Goal: Check status

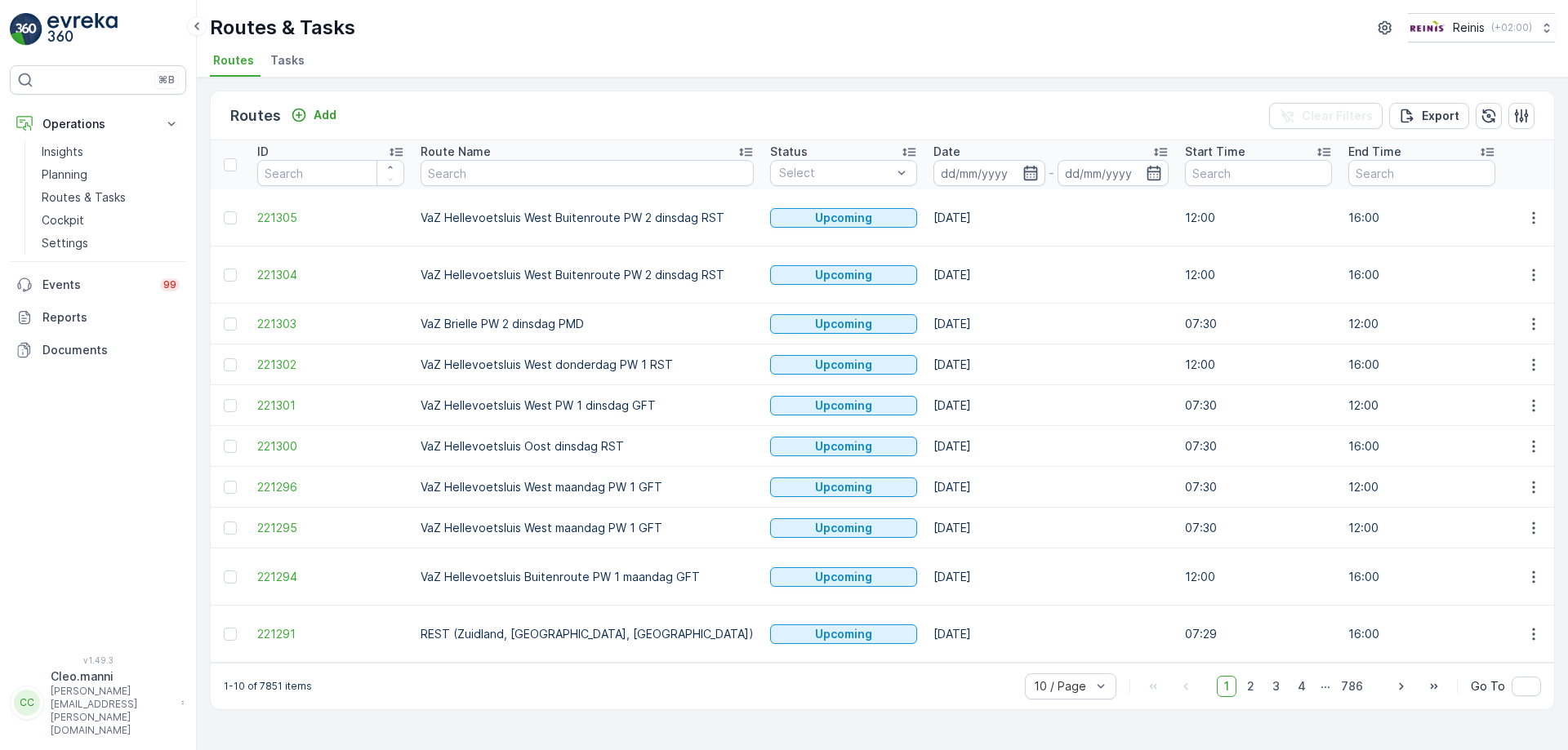
click at [1024, 172] on icon "button" at bounding box center [1030, 172] width 13 height 14
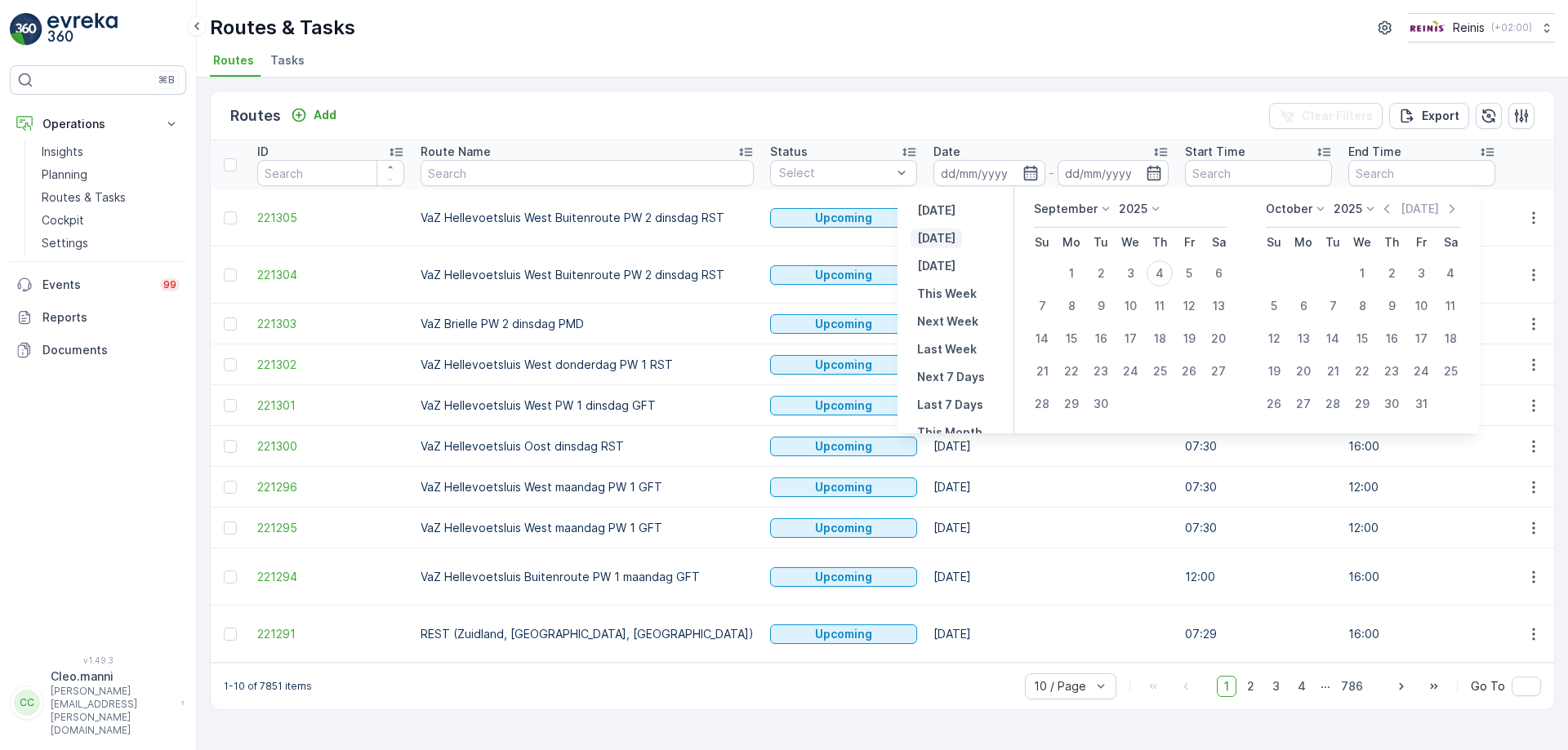
click at [945, 238] on p "[DATE]" at bounding box center [936, 238] width 38 height 16
type input "[DATE]"
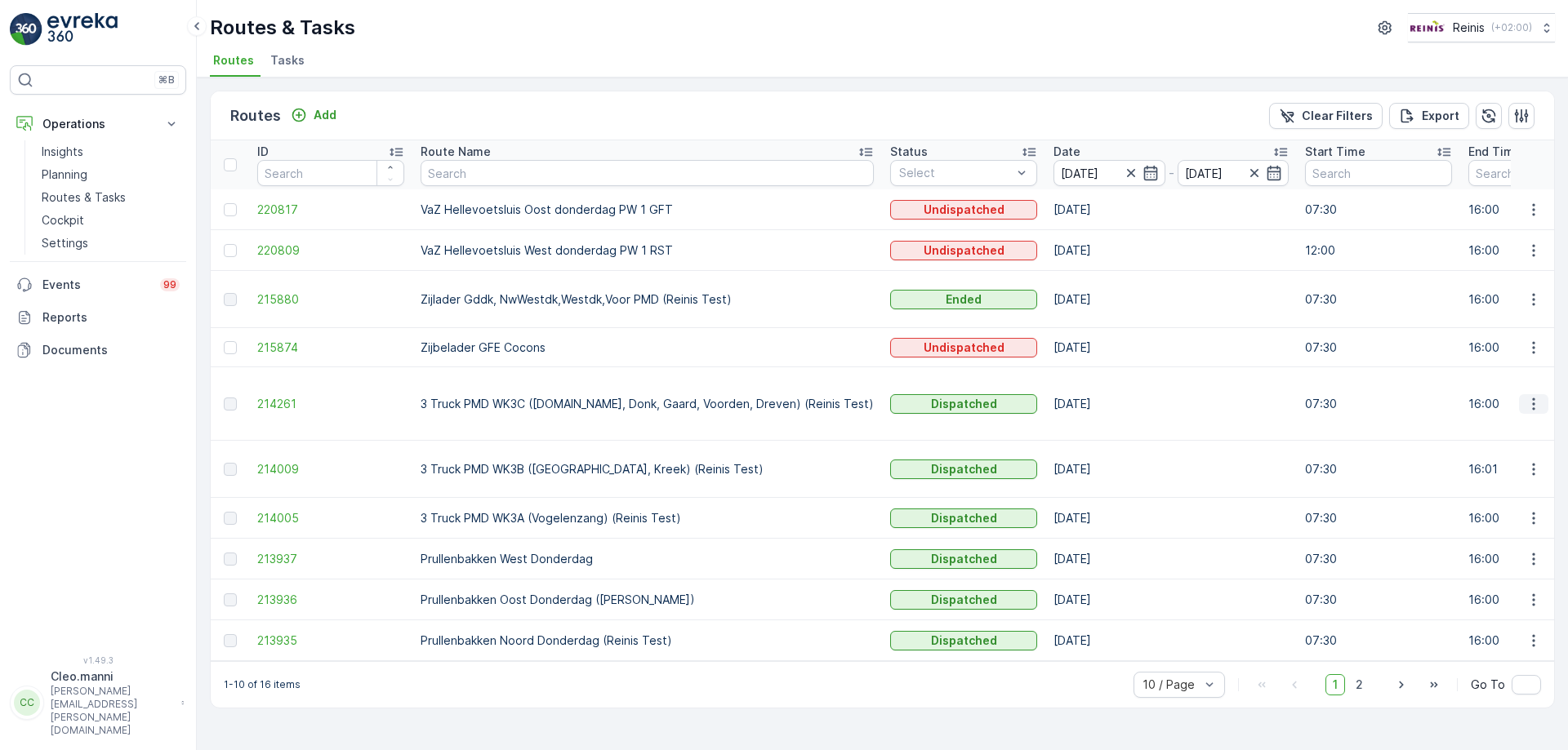
click at [1532, 396] on icon "button" at bounding box center [1533, 404] width 16 height 16
click at [1514, 442] on span "View Route Tracking" at bounding box center [1504, 443] width 113 height 16
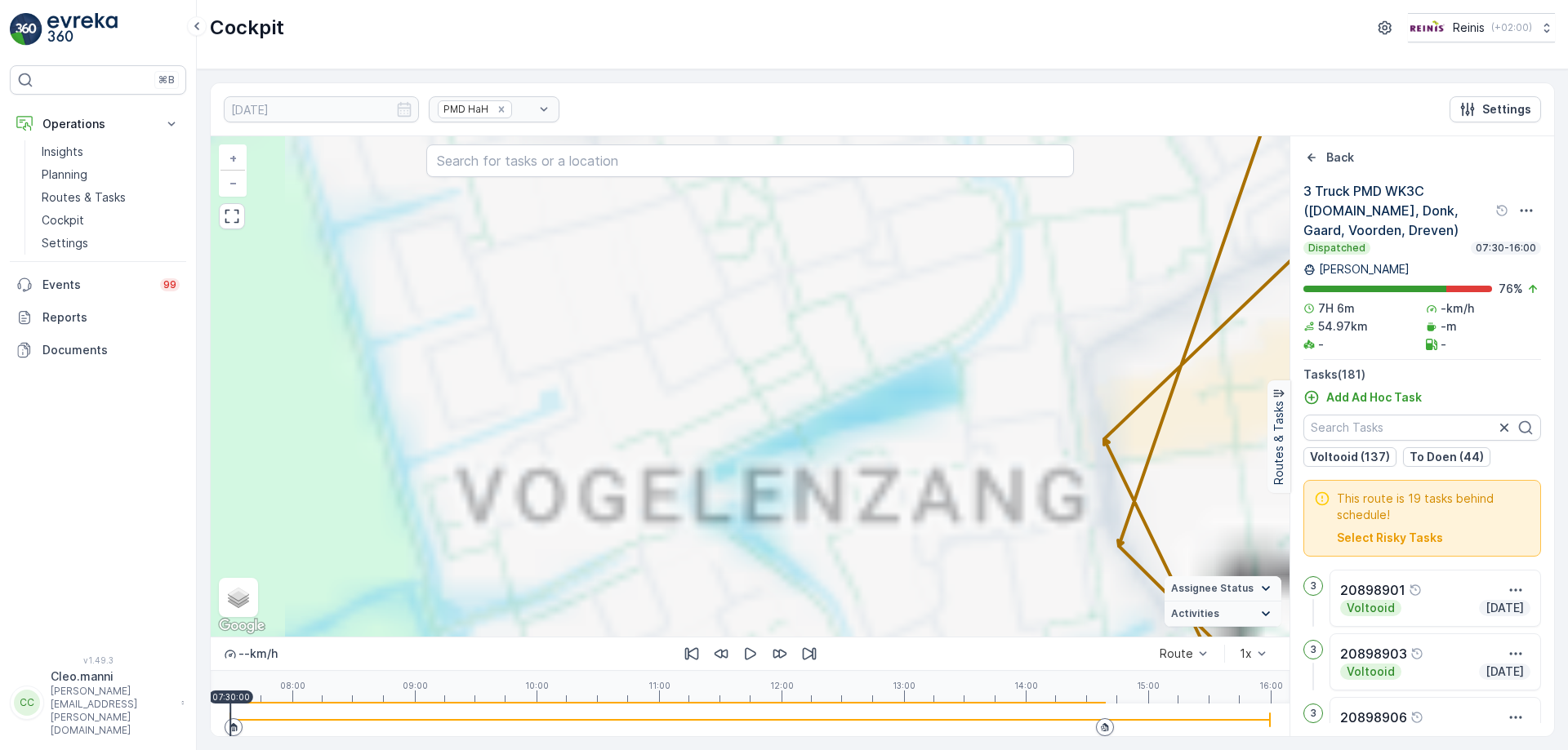
drag, startPoint x: 996, startPoint y: 479, endPoint x: 835, endPoint y: 421, distance: 171.1
click at [679, 433] on div "24 7 9 31 34 2 2 8 12 27 24 2 2 2 2 4 2 2 2 3 3 3 2 3 2 2 2 2 2 3 2 2 2 4 2 2 3…" at bounding box center [750, 387] width 1079 height 500
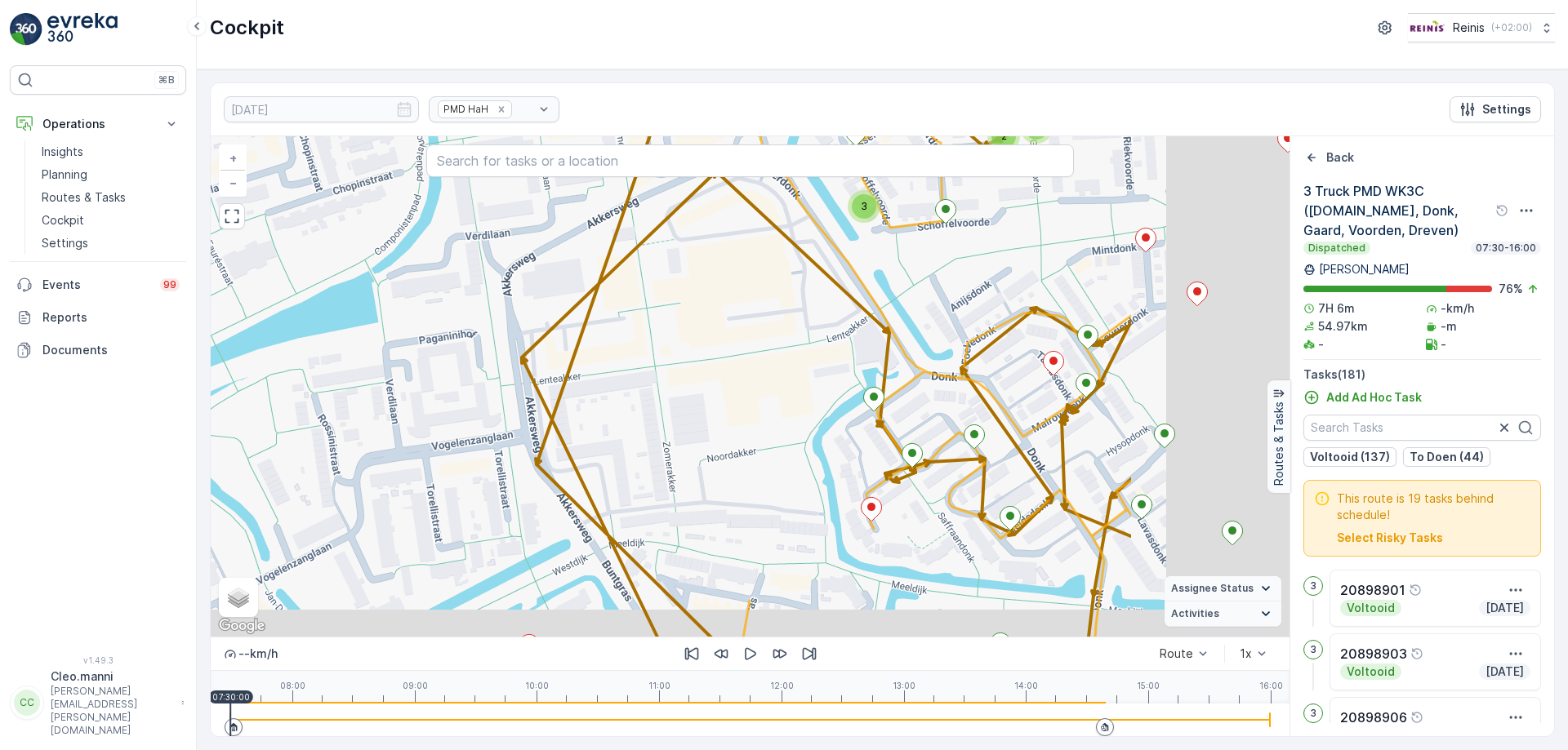
drag, startPoint x: 959, startPoint y: 427, endPoint x: 707, endPoint y: 354, distance: 262.4
click at [716, 364] on div "2 2 2 2 4 2 2 2 3 3 3 2 3 2 2 2 2 2 3 2 2 2 4 2 2 3 2 4 + − Satellite Roadmap T…" at bounding box center [750, 387] width 1079 height 500
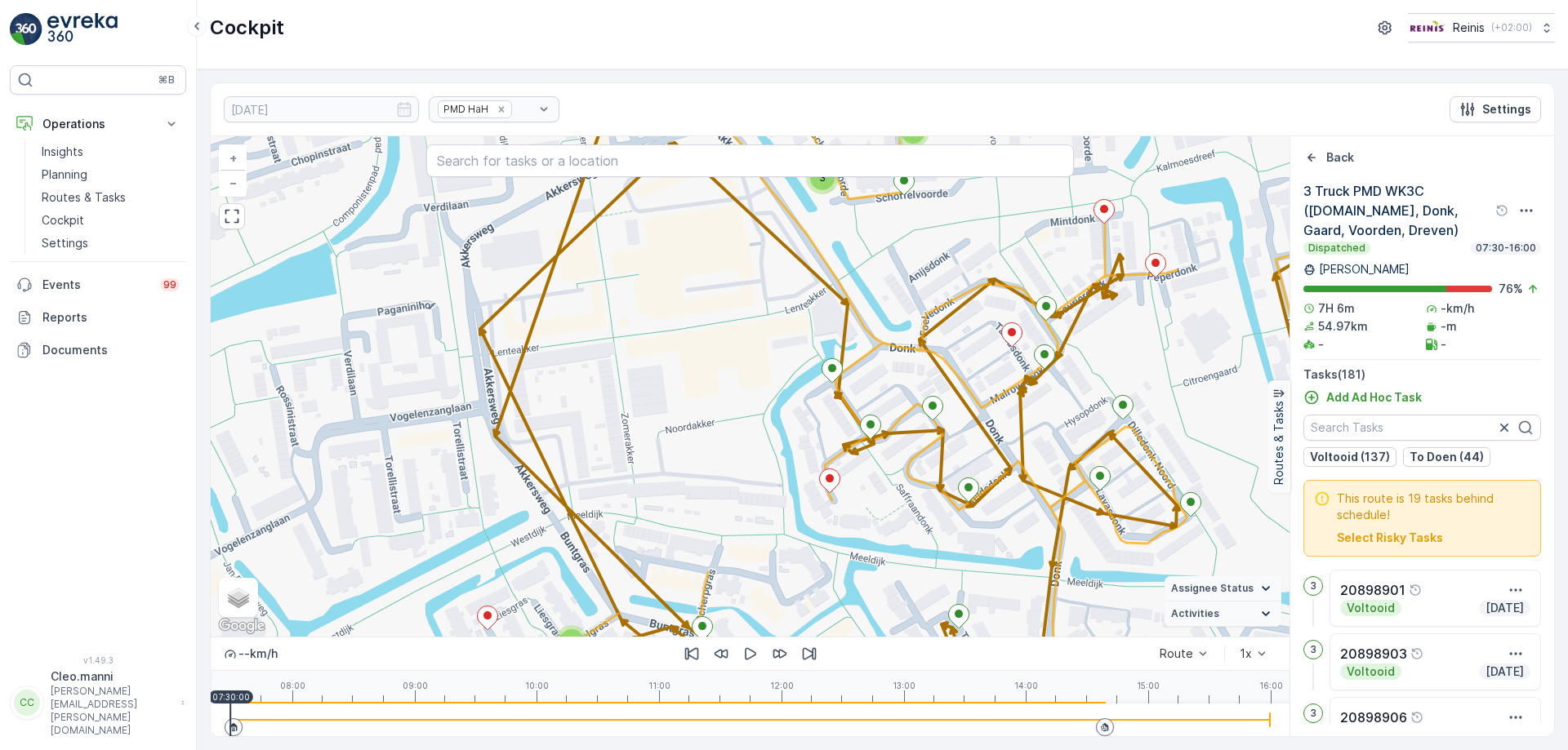
drag, startPoint x: 667, startPoint y: 438, endPoint x: 670, endPoint y: 338, distance: 100.0
click at [673, 342] on div "2 2 2 2 4 2 2 2 3 3 3 2 3 2 2 2 2 2 3 2 2 2 4 2 2 3 2 4 + − Satellite Roadmap T…" at bounding box center [750, 387] width 1079 height 500
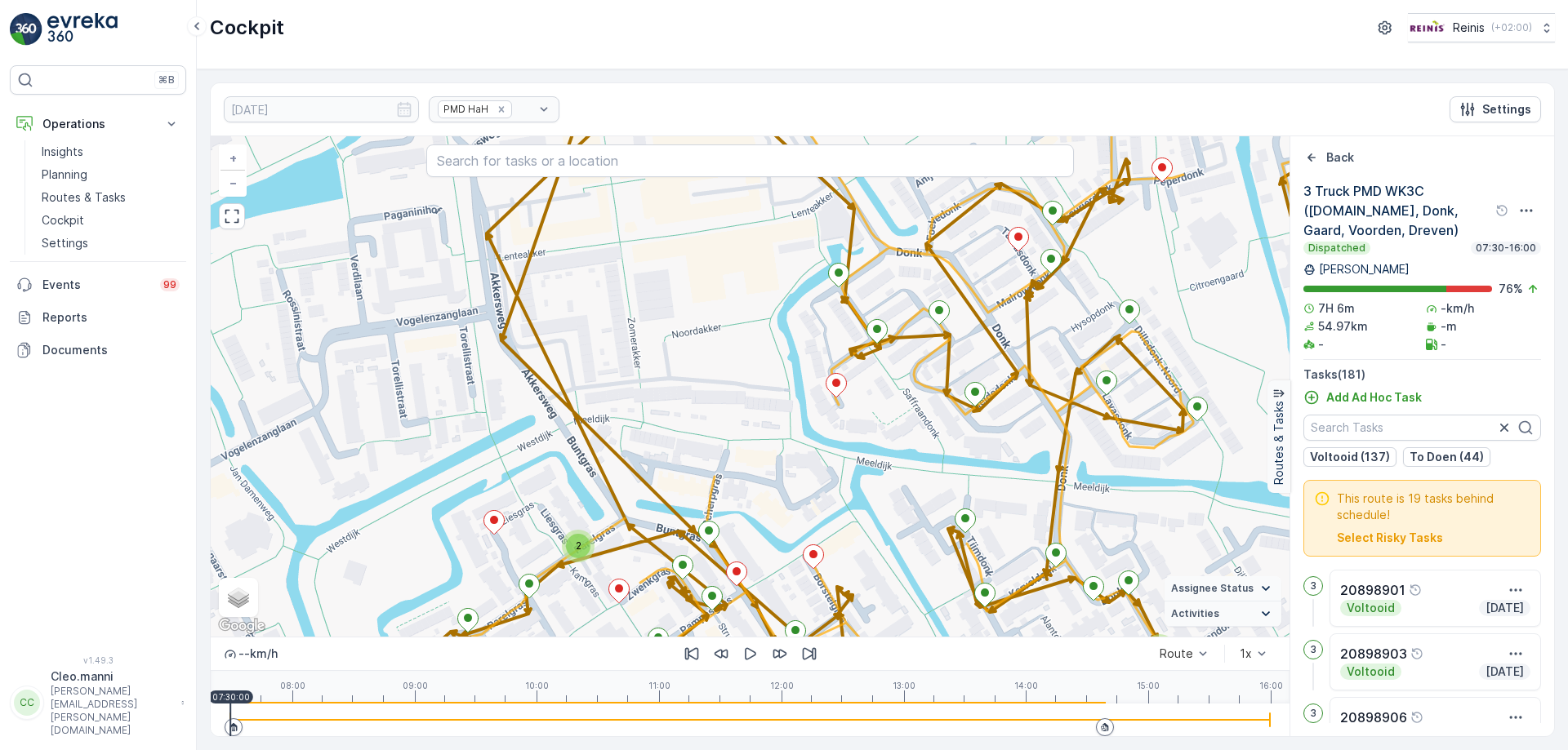
drag, startPoint x: 872, startPoint y: 430, endPoint x: 630, endPoint y: 268, distance: 291.2
click at [632, 282] on div "2 2 2 2 4 2 2 2 3 3 3 2 3 2 2 2 2 2 3 2 2 2 4 2 2 3 2 4 + − Satellite Roadmap T…" at bounding box center [750, 387] width 1079 height 500
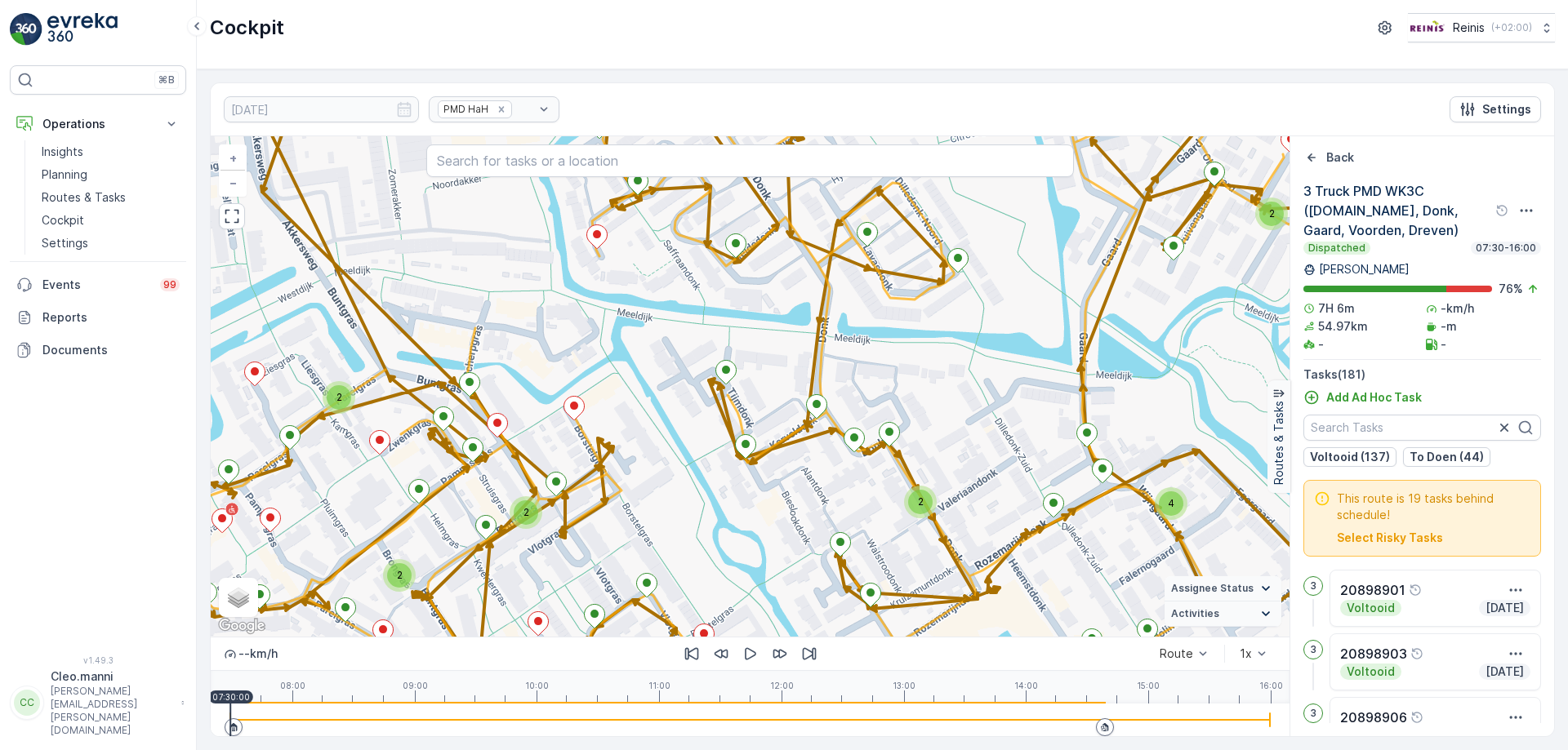
drag, startPoint x: 572, startPoint y: 446, endPoint x: 846, endPoint y: 403, distance: 277.4
click at [846, 403] on div "2 2 2 2 4 2 2 2 3 3 3 2 3 2 2 2 2 2 3 2 2 2 4 2 2 3 2 4 + − Satellite Roadmap T…" at bounding box center [750, 387] width 1079 height 500
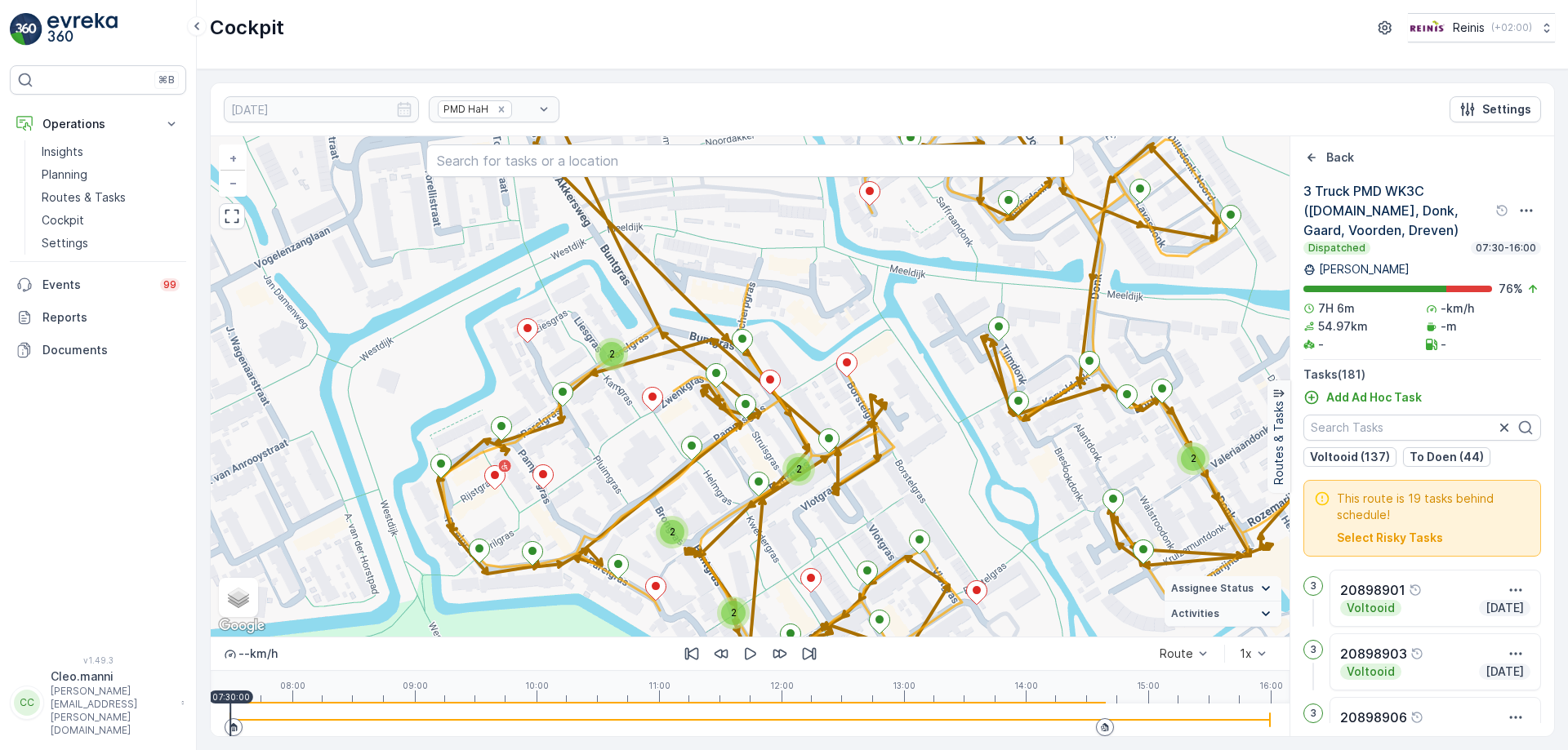
drag, startPoint x: 770, startPoint y: 430, endPoint x: 471, endPoint y: 284, distance: 332.7
click at [454, 290] on div "2 2 2 2 4 2 2 2 3 3 3 2 3 2 2 2 2 2 3 2 2 2 4 2 2 3 2 4 3 Truck PMD WK3C ([DOMA…" at bounding box center [750, 387] width 1079 height 500
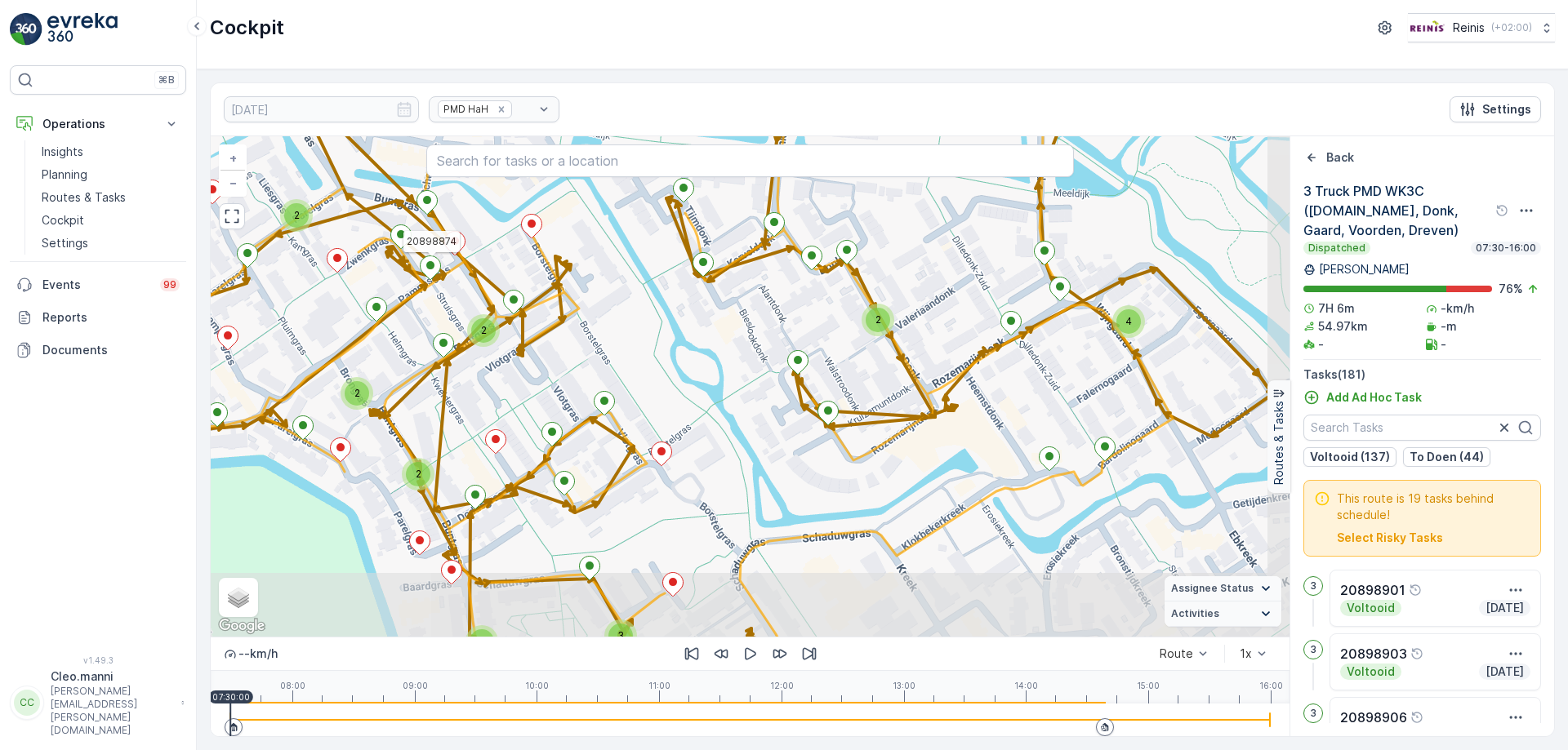
click at [493, 391] on div "2 2 2 2 4 2 2 2 3 3 3 2 3 2 2 2 2 2 3 2 2 2 4 2 2 3 2 4 20898874 + − Satellite …" at bounding box center [750, 387] width 1079 height 500
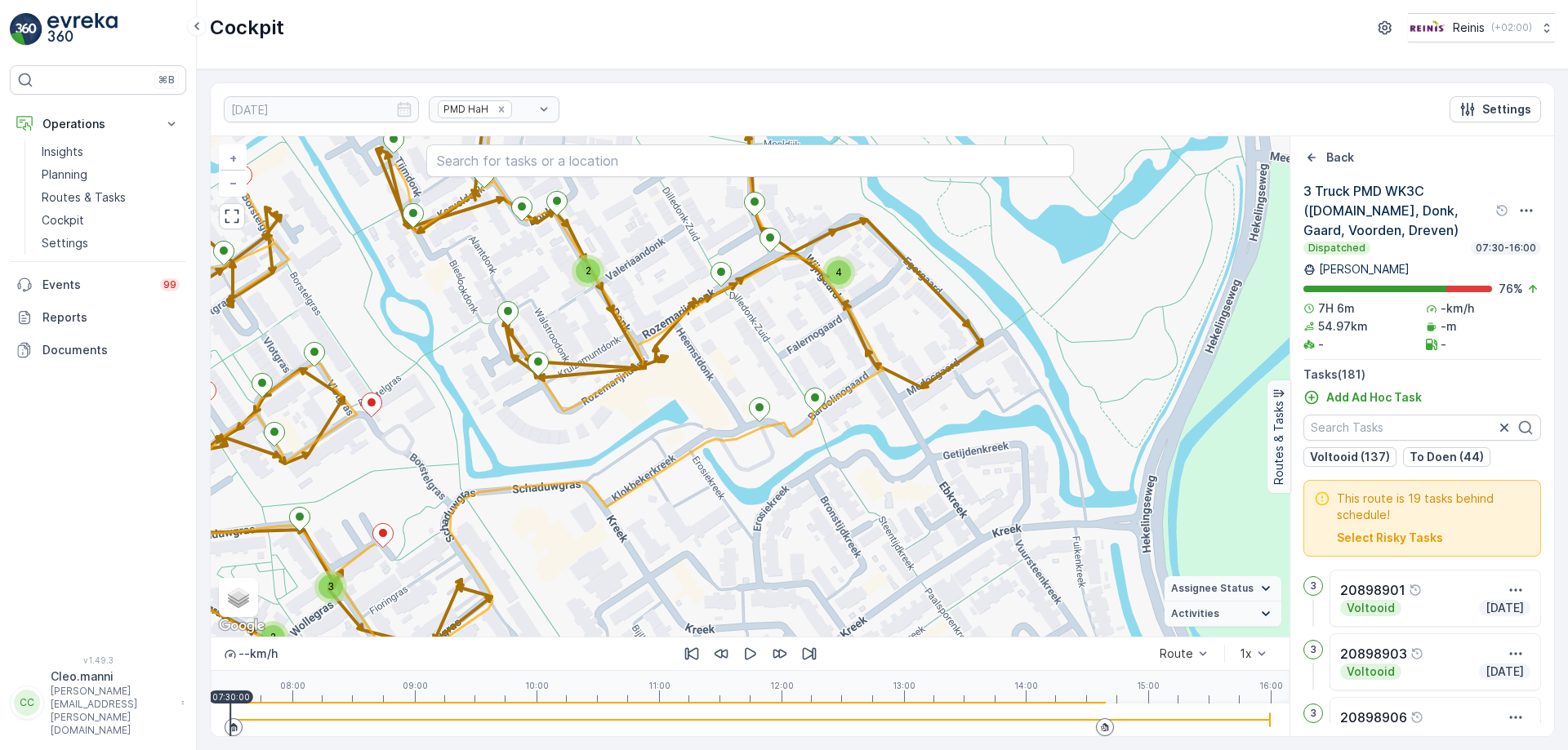
click at [771, 576] on div "2 2 2 2 4 2 2 2 3 3 3 2 3 2 2 2 2 2 3 2 2 2 4 2 2 3 2 4 20898874 + − Satellite …" at bounding box center [750, 387] width 1079 height 500
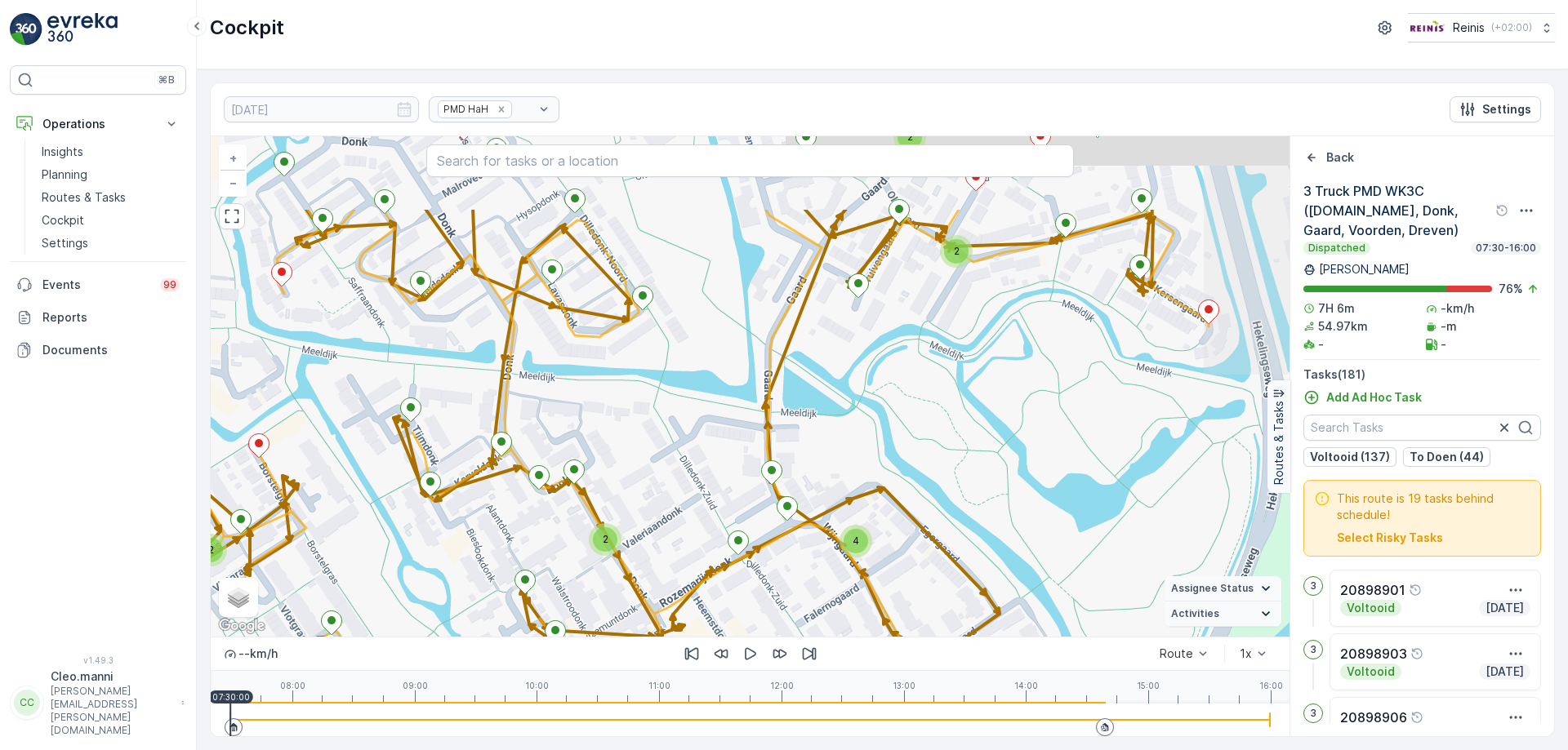
drag, startPoint x: 744, startPoint y: 479, endPoint x: 781, endPoint y: 537, distance: 68.8
click at [782, 576] on div "2 2 2 2 4 2 2 2 3 3 3 2 3 2 2 2 2 2 3 2 2 2 4 2 2 3 2 4 20898874 + − Satellite …" at bounding box center [750, 387] width 1079 height 500
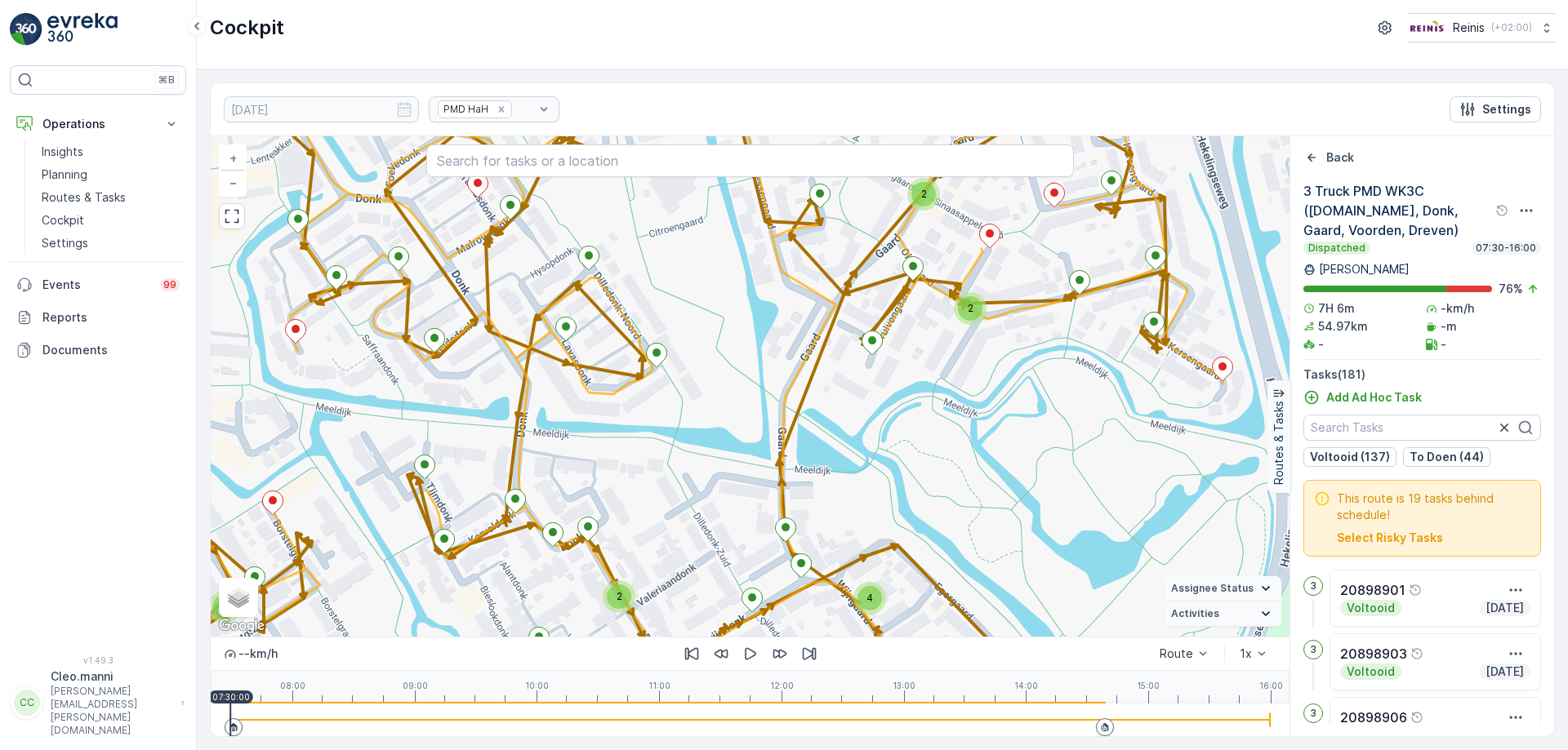
drag, startPoint x: 777, startPoint y: 452, endPoint x: 731, endPoint y: 533, distance: 93.2
click at [729, 551] on div "2 2 2 2 4 2 2 2 3 3 3 2 3 2 2 2 2 2 3 2 2 2 4 2 2 3 2 4 20898874 + − Satellite …" at bounding box center [750, 387] width 1079 height 500
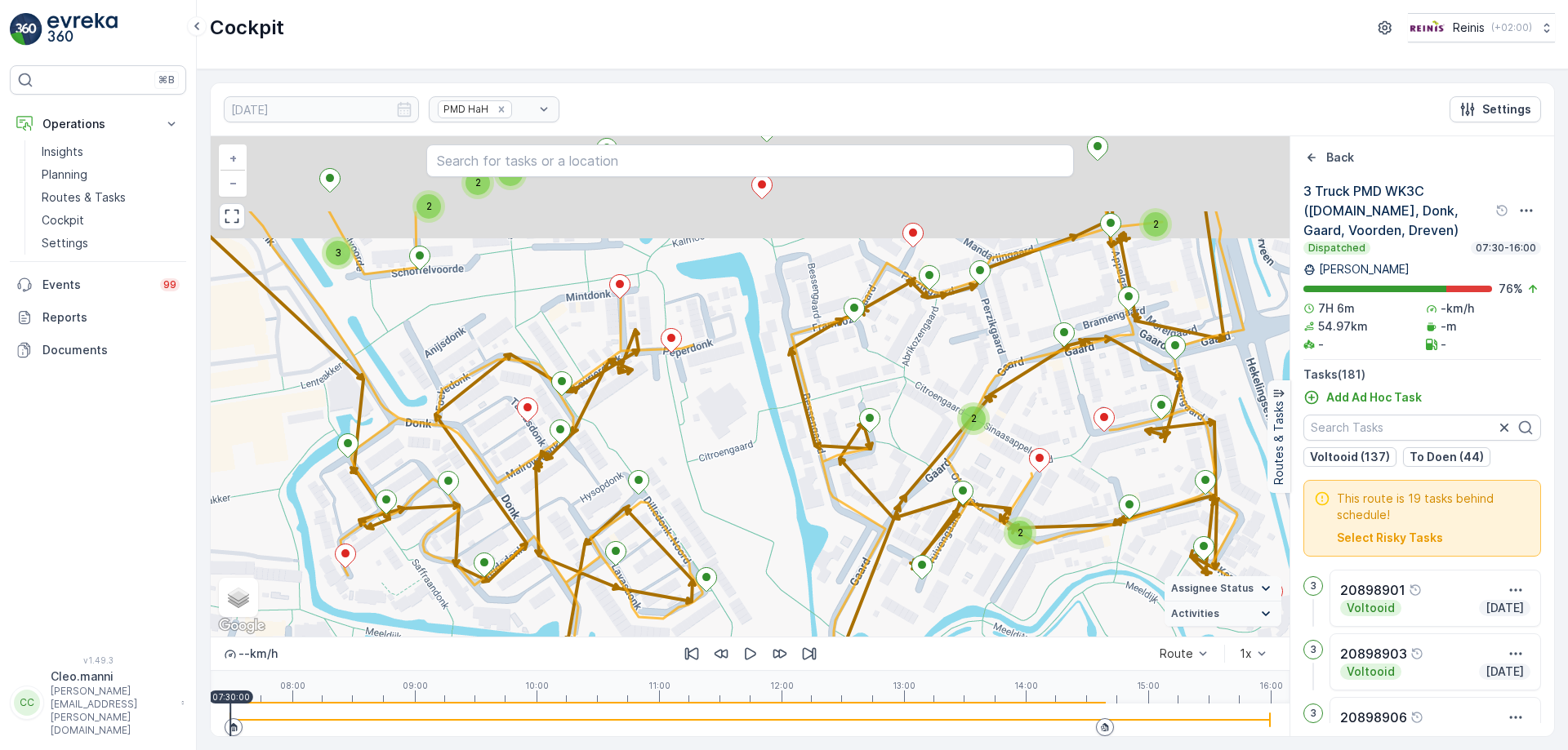
drag, startPoint x: 655, startPoint y: 400, endPoint x: 768, endPoint y: 535, distance: 176.1
click at [772, 550] on div "2 2 2 2 4 2 2 2 3 3 3 2 3 2 2 2 2 2 3 2 2 2 4 2 2 3 2 4 20898874 + − Satellite …" at bounding box center [750, 387] width 1079 height 500
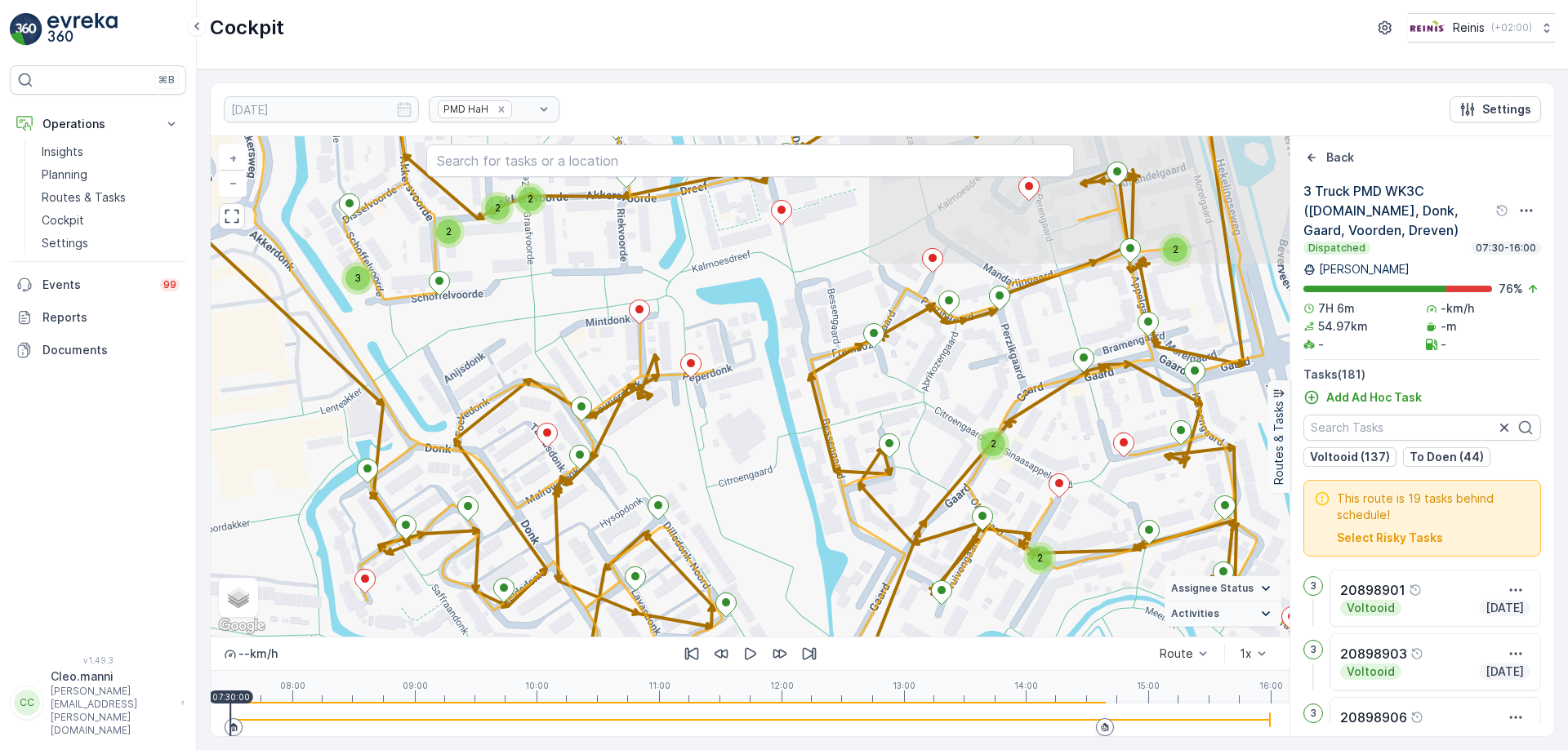
drag, startPoint x: 750, startPoint y: 446, endPoint x: 746, endPoint y: 576, distance: 130.1
click at [746, 576] on div "2 2 2 2 4 2 2 2 3 3 3 2 3 2 2 2 2 2 3 2 2 2 4 2 2 3 2 4 20898874 + − Satellite …" at bounding box center [750, 387] width 1079 height 500
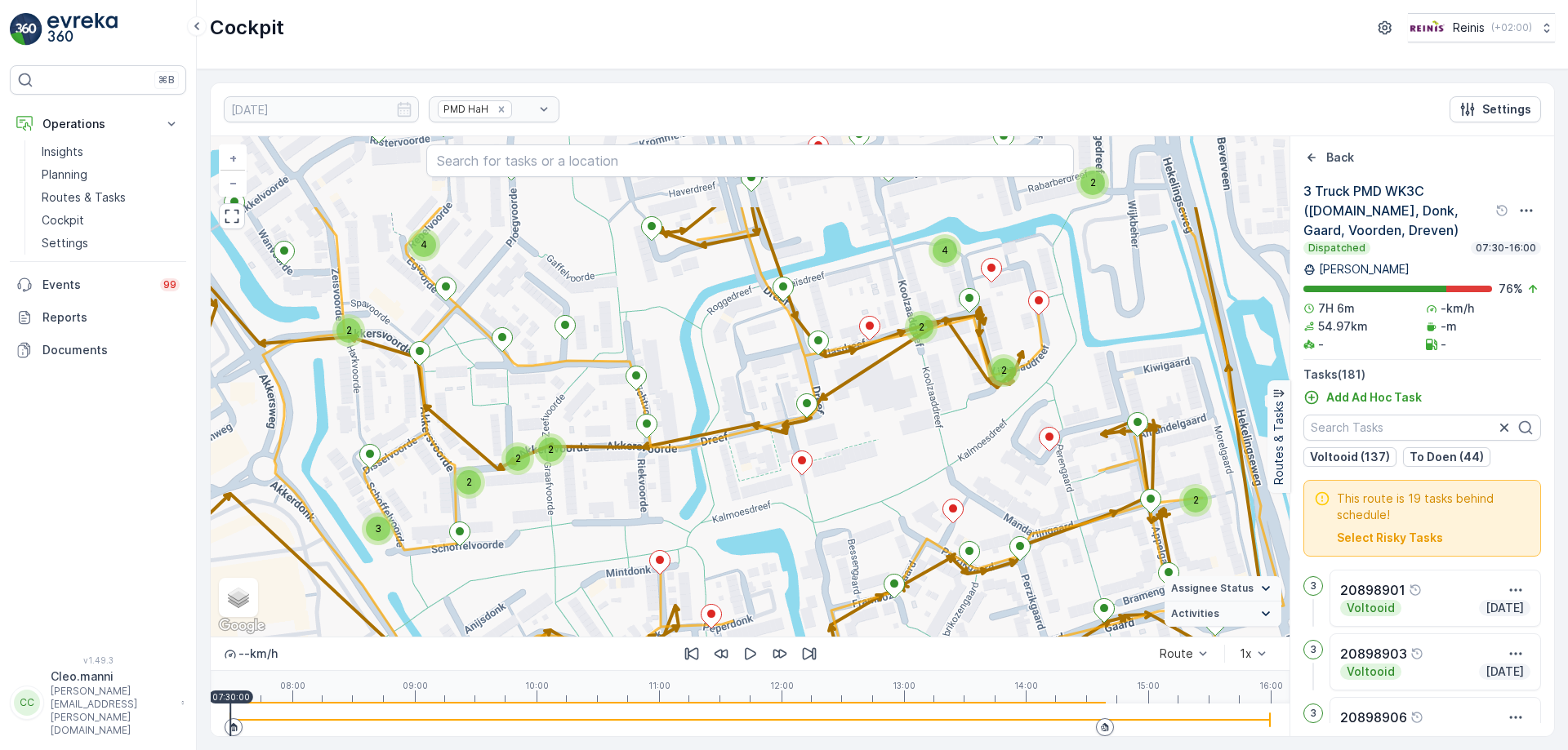
drag, startPoint x: 621, startPoint y: 422, endPoint x: 657, endPoint y: 550, distance: 133.0
click at [657, 551] on div "2 2 2 2 4 2 2 2 3 3 3 2 3 2 2 2 2 2 3 2 2 2 4 2 2 3 2 4 20898874 + − Satellite …" at bounding box center [750, 387] width 1079 height 500
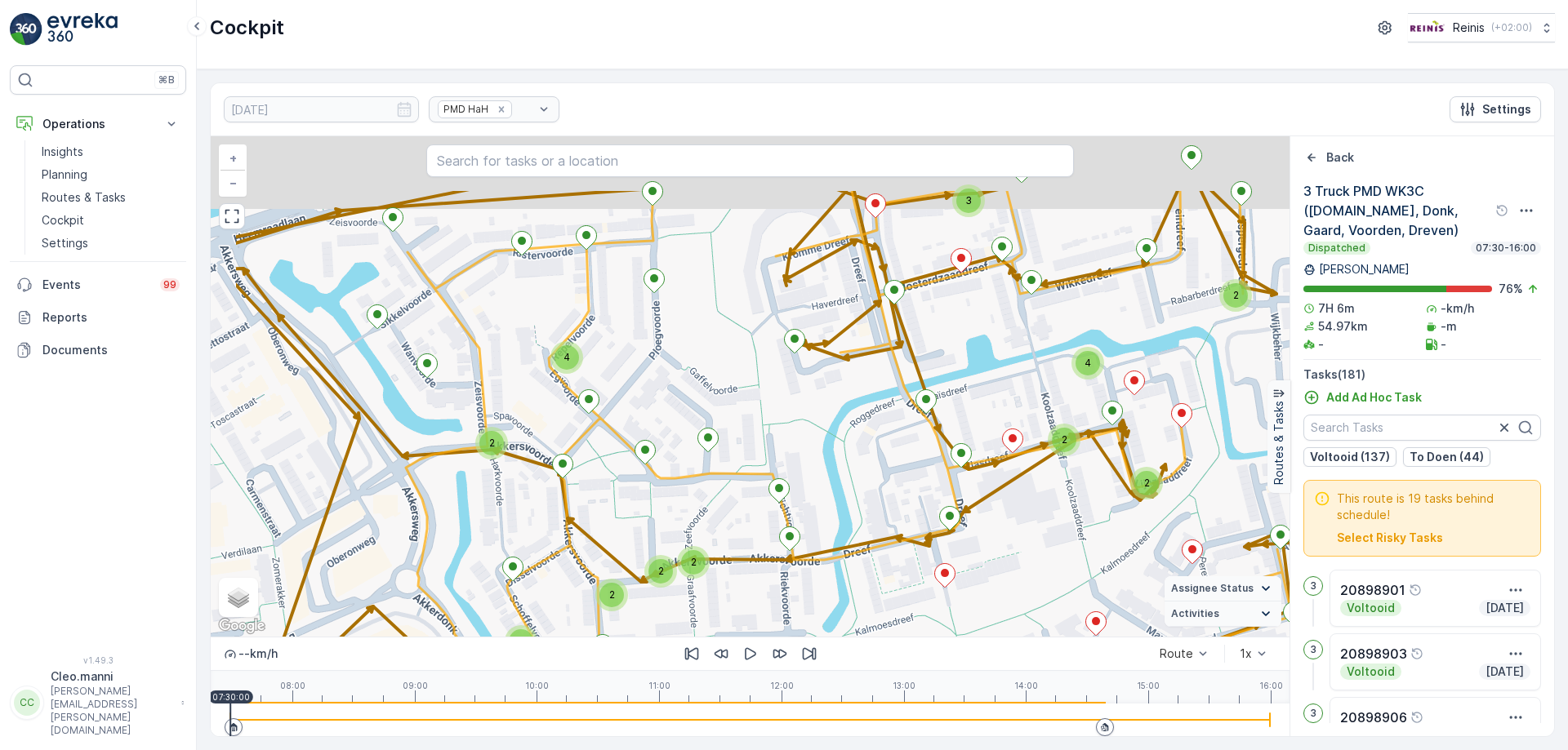
drag, startPoint x: 598, startPoint y: 426, endPoint x: 745, endPoint y: 545, distance: 189.1
click at [745, 545] on div "2 2 2 2 4 2 2 2 3 3 3 2 3 2 2 2 2 2 3 2 2 2 4 2 2 3 2 4 20898874 20898993 + − S…" at bounding box center [750, 387] width 1079 height 500
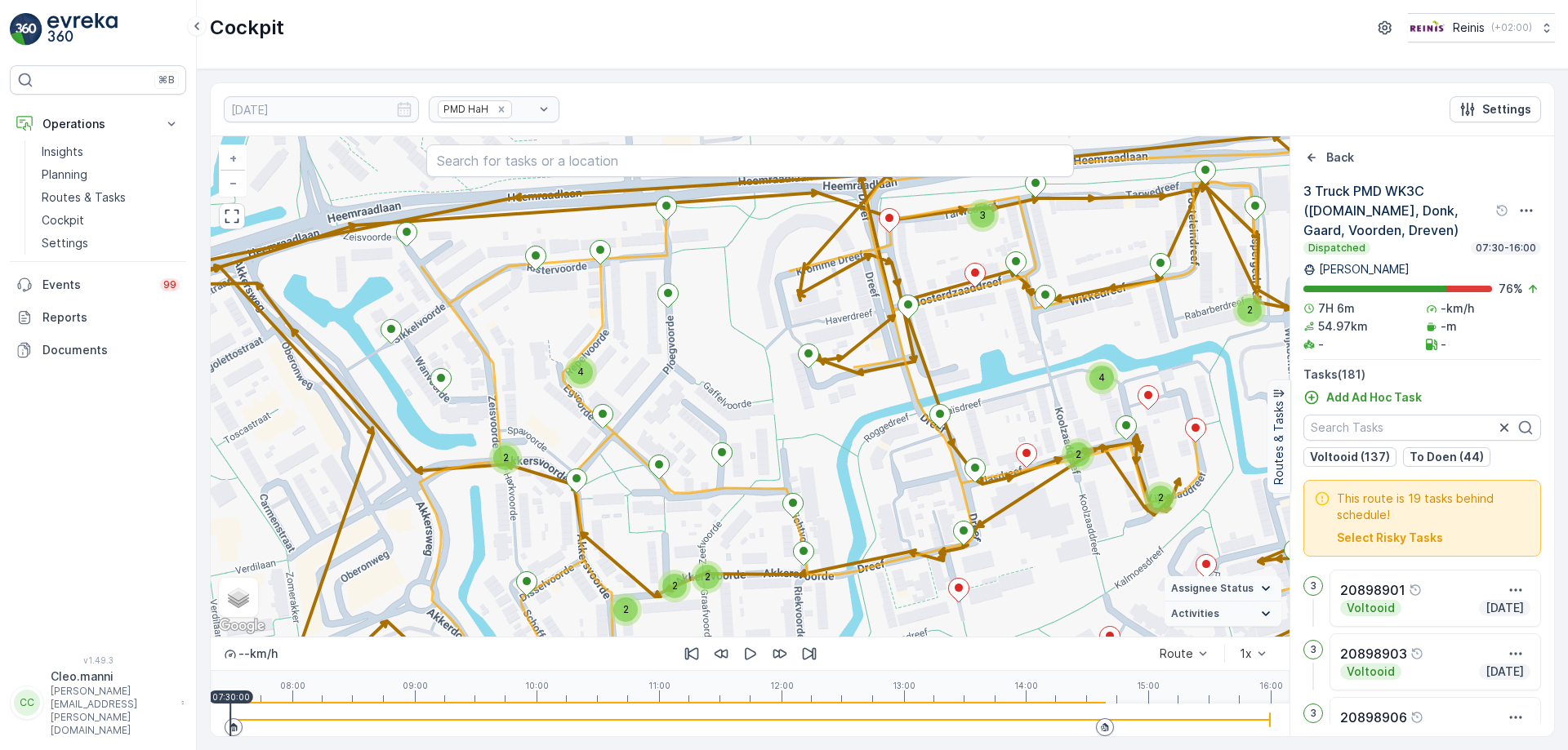
drag, startPoint x: 524, startPoint y: 367, endPoint x: 686, endPoint y: 547, distance: 242.2
click at [687, 549] on div "2 2 2 2 4 2 2 2 3 3 3 2 3 2 2 2 2 2 3 2 2 2 4 2 2 3 2 4 20898874 20898993 + − S…" at bounding box center [750, 387] width 1079 height 500
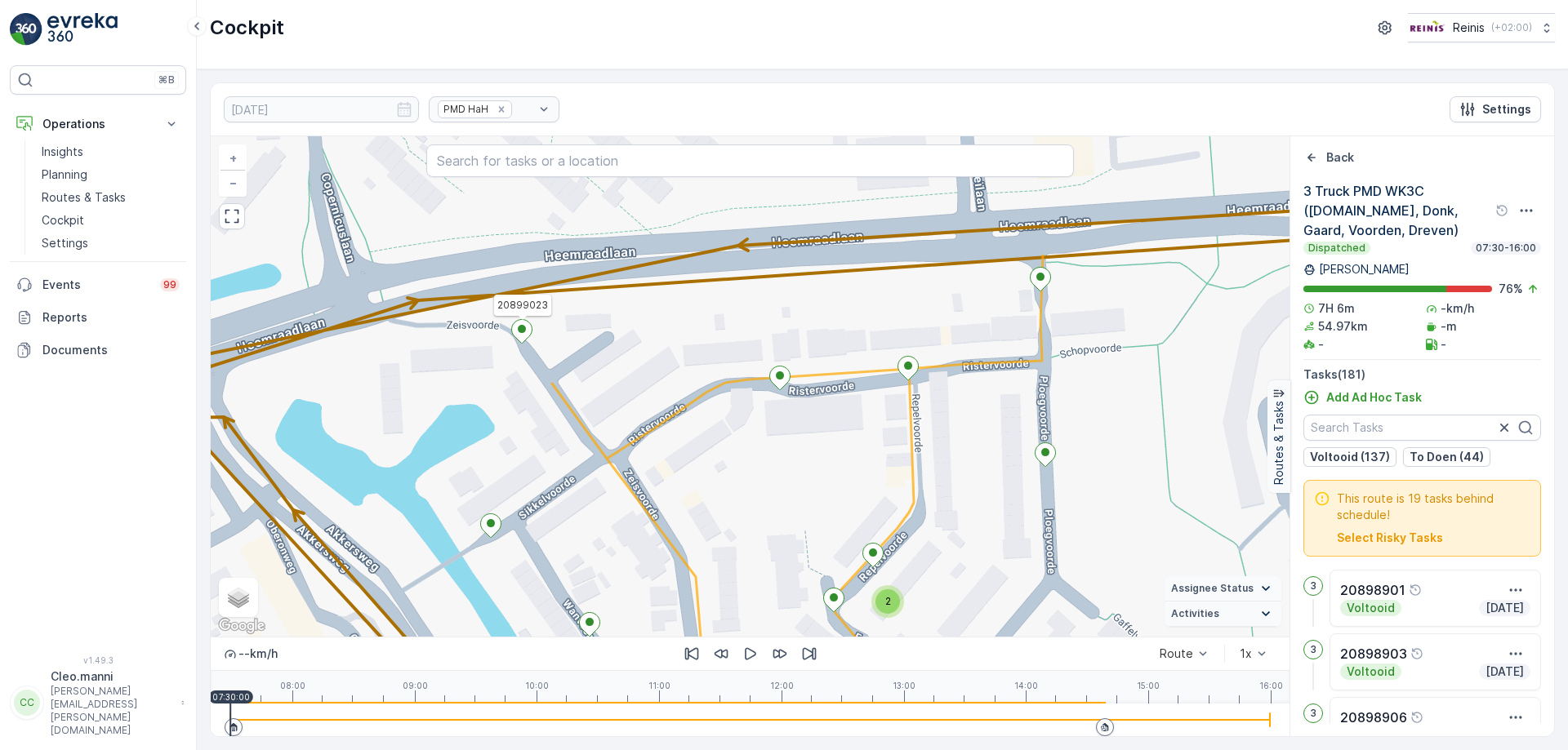
click at [523, 332] on ellipse at bounding box center [521, 329] width 8 height 8
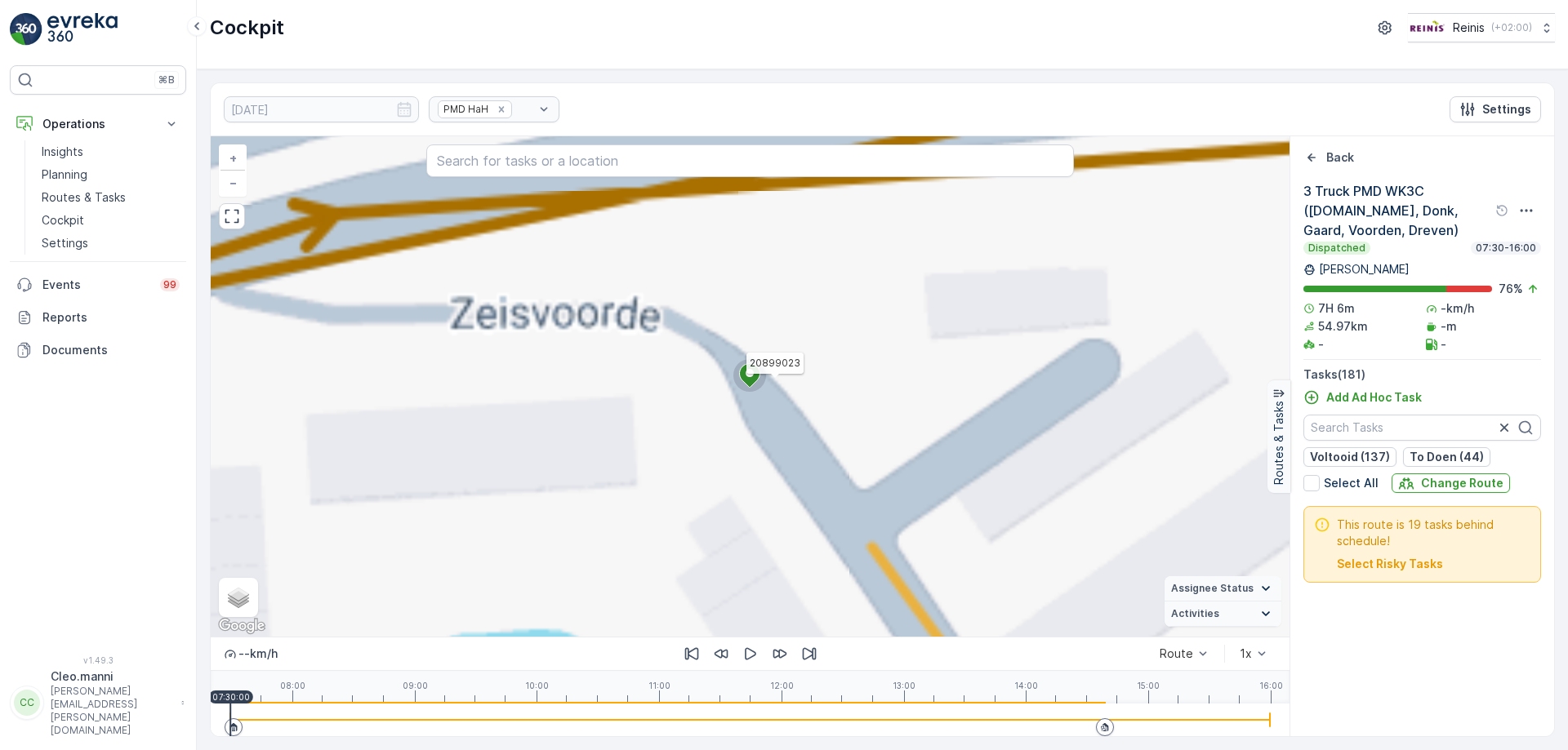
scroll to position [11372, 0]
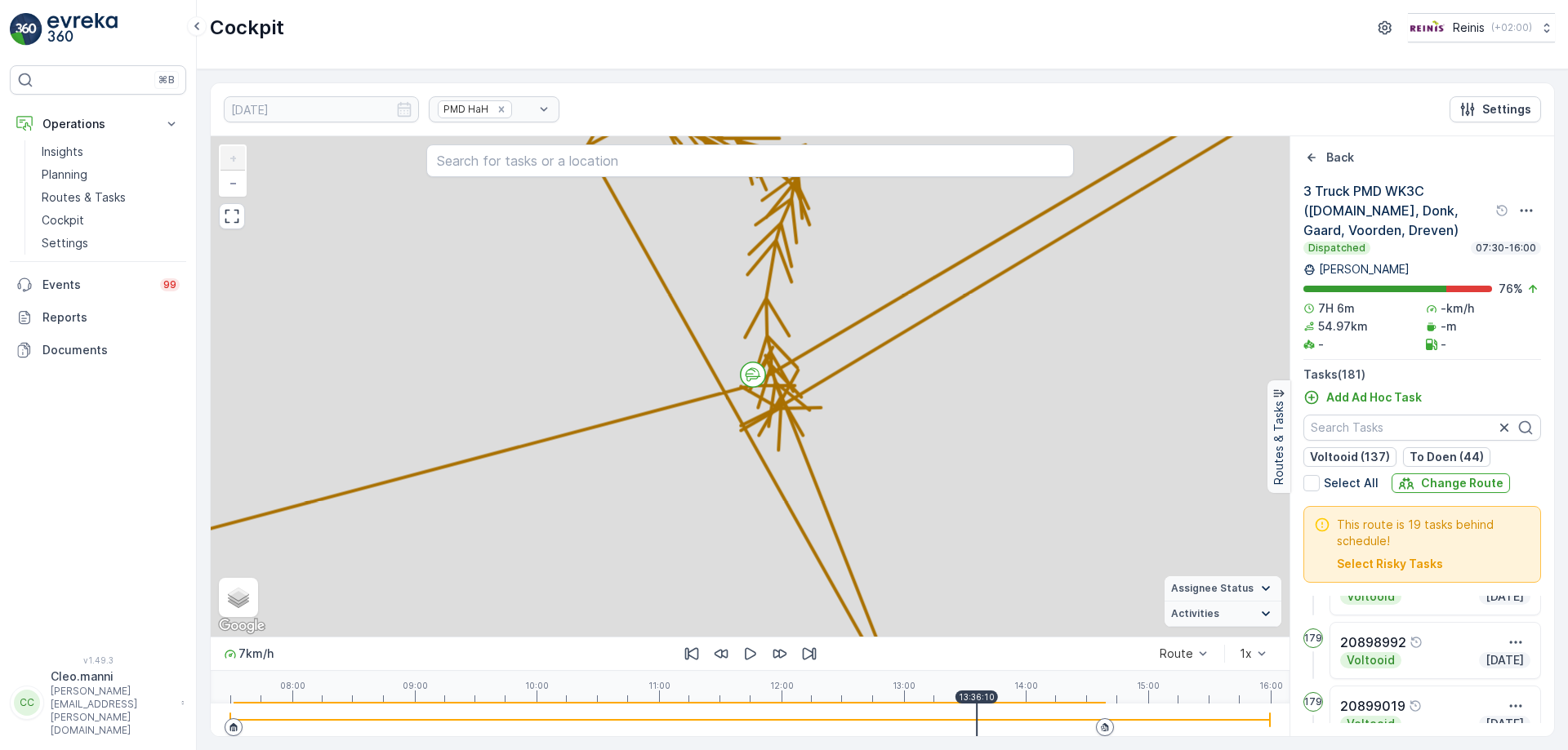
drag, startPoint x: 232, startPoint y: 722, endPoint x: 976, endPoint y: 692, distance: 744.6
click at [976, 692] on div "7 km/h Route 1x 08:00 09:00 10:00 11:00 12:00 13:00 14:00 15:00 16:00 13:36:10" at bounding box center [750, 687] width 1079 height 100
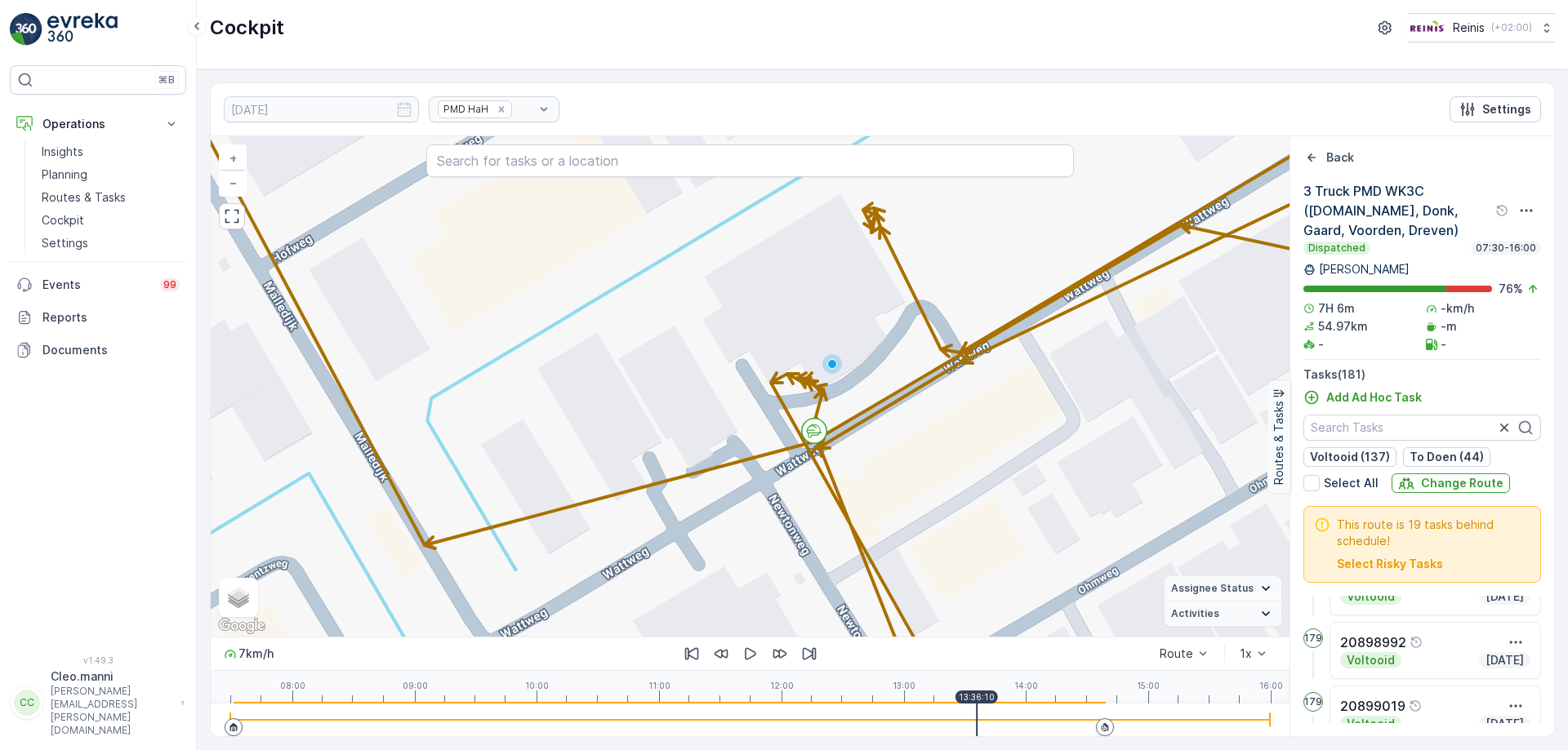
drag, startPoint x: 739, startPoint y: 411, endPoint x: 793, endPoint y: 619, distance: 214.9
click at [801, 630] on div "2 2 2 2 2 2 2 2 2 2 2 3 3 2 2 2 2 2 2 2 2 4 20899023 + − Satellite Roadmap Terr…" at bounding box center [750, 387] width 1079 height 500
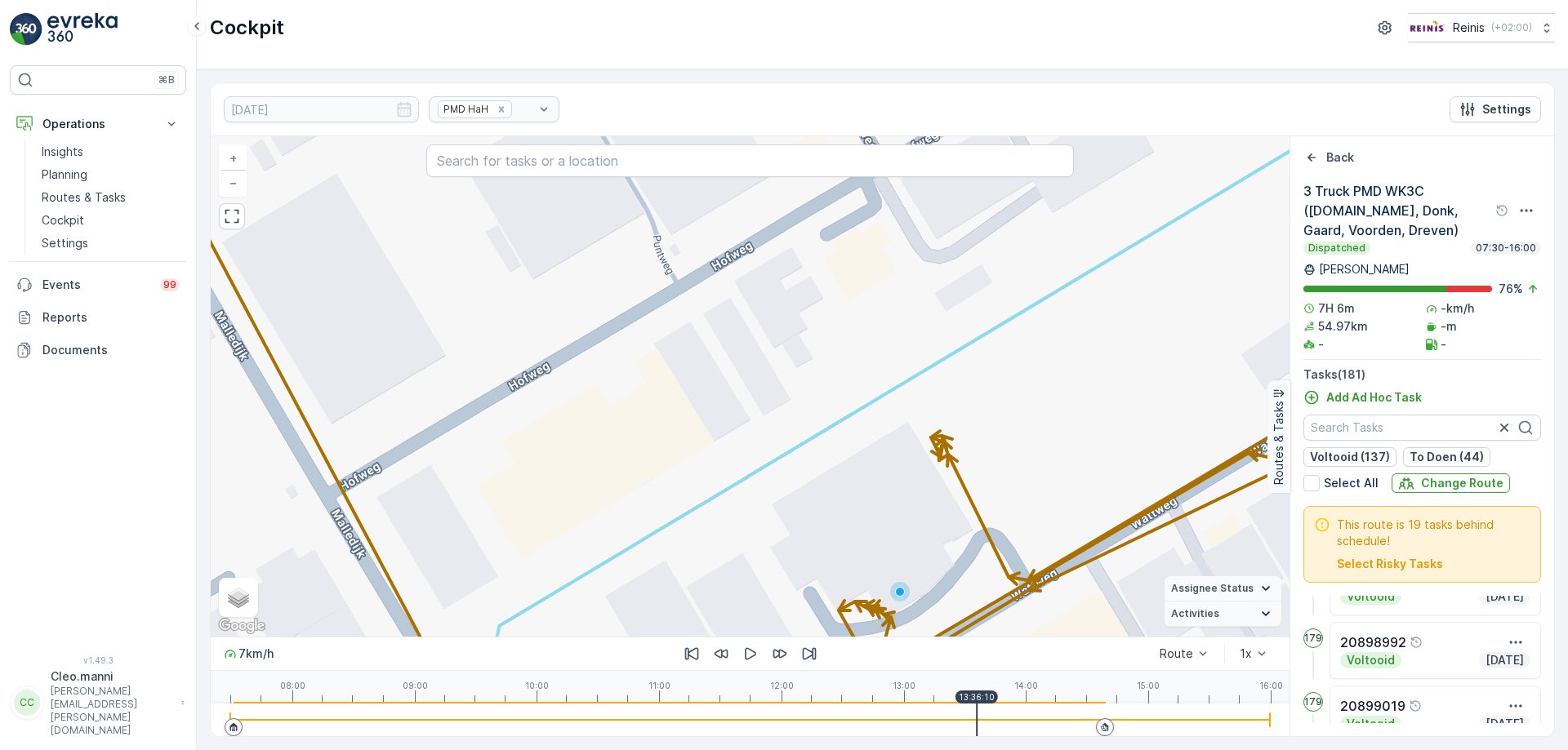
drag, startPoint x: 637, startPoint y: 427, endPoint x: 563, endPoint y: 376, distance: 89.9
click at [462, 315] on div "2 2 2 2 2 2 2 2 2 2 2 3 3 2 2 2 2 2 2 2 2 4 20899023 + − Satellite Roadmap Terr…" at bounding box center [750, 387] width 1079 height 500
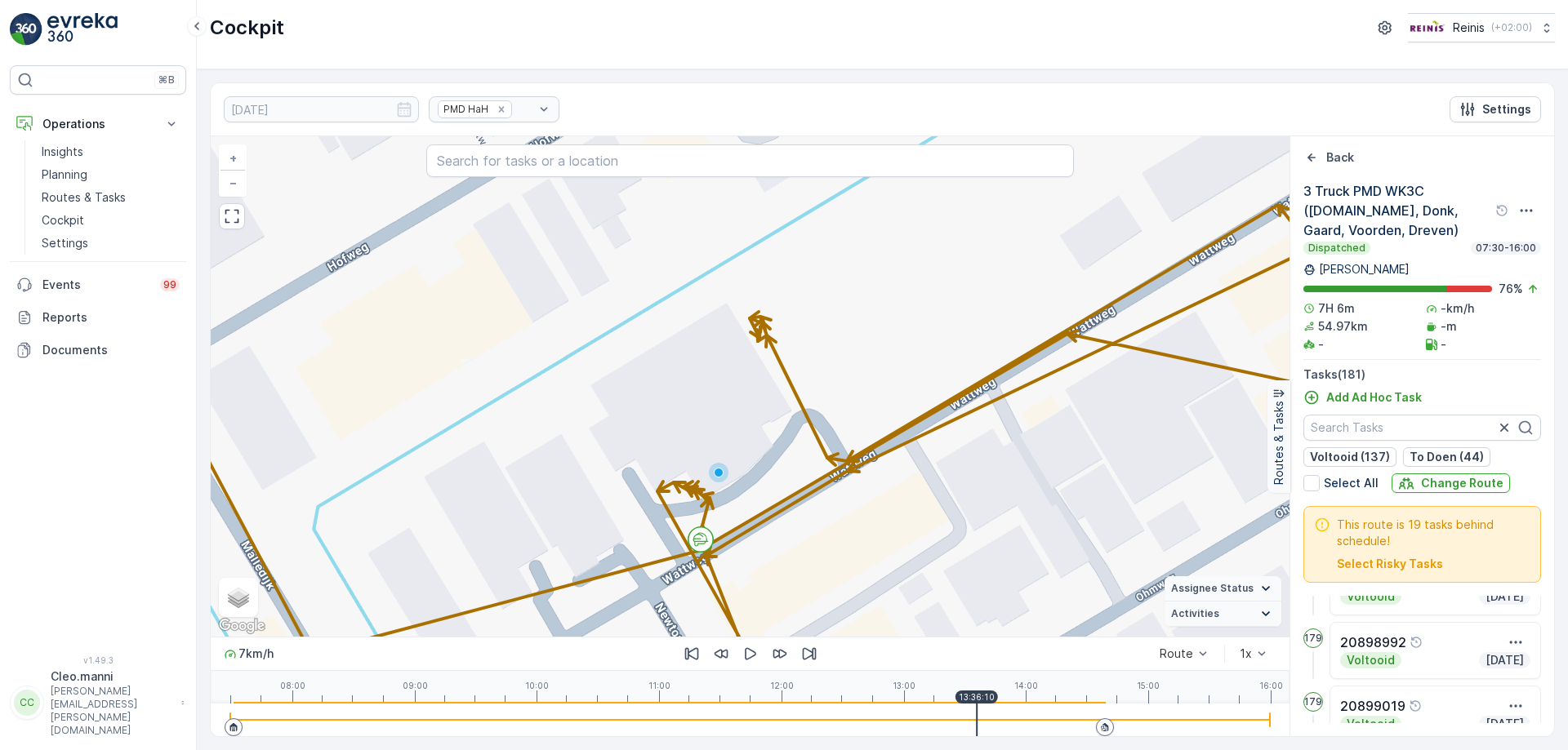
drag, startPoint x: 823, startPoint y: 511, endPoint x: 455, endPoint y: 268, distance: 441.0
click at [457, 272] on div "2 2 2 2 2 2 2 2 2 2 2 3 3 2 2 2 2 2 2 2 2 4 20899023 + − Satellite Roadmap Terr…" at bounding box center [750, 387] width 1079 height 500
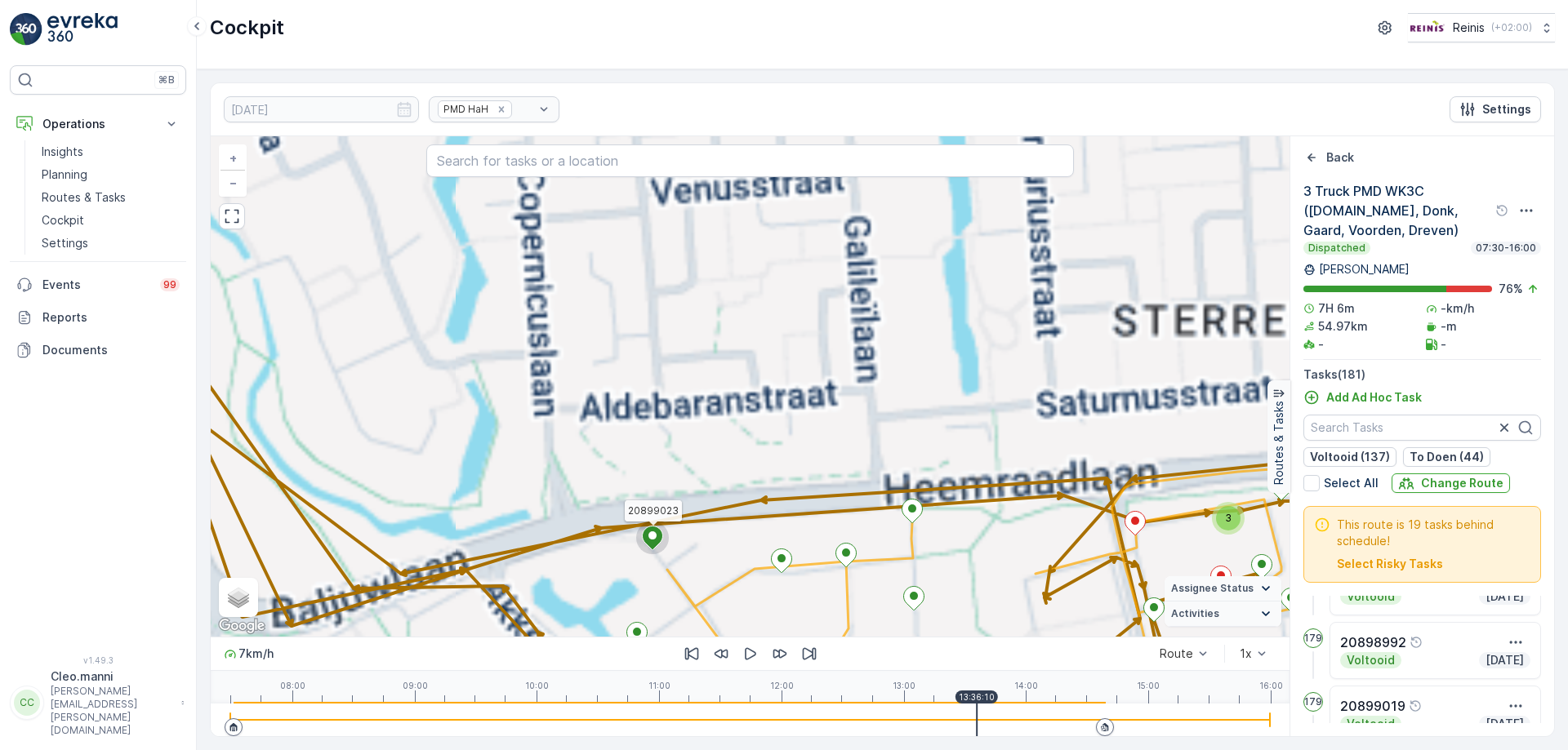
drag, startPoint x: 753, startPoint y: 454, endPoint x: 735, endPoint y: 332, distance: 123.3
click at [739, 342] on div "2 5 5 7 5 2 5 2 7 4 3 2 11 10 2 2 9 8 13 2 2 2 3 2 2 3 3 4 4 2 7 13 7 7 10 2 2 …" at bounding box center [750, 387] width 1079 height 500
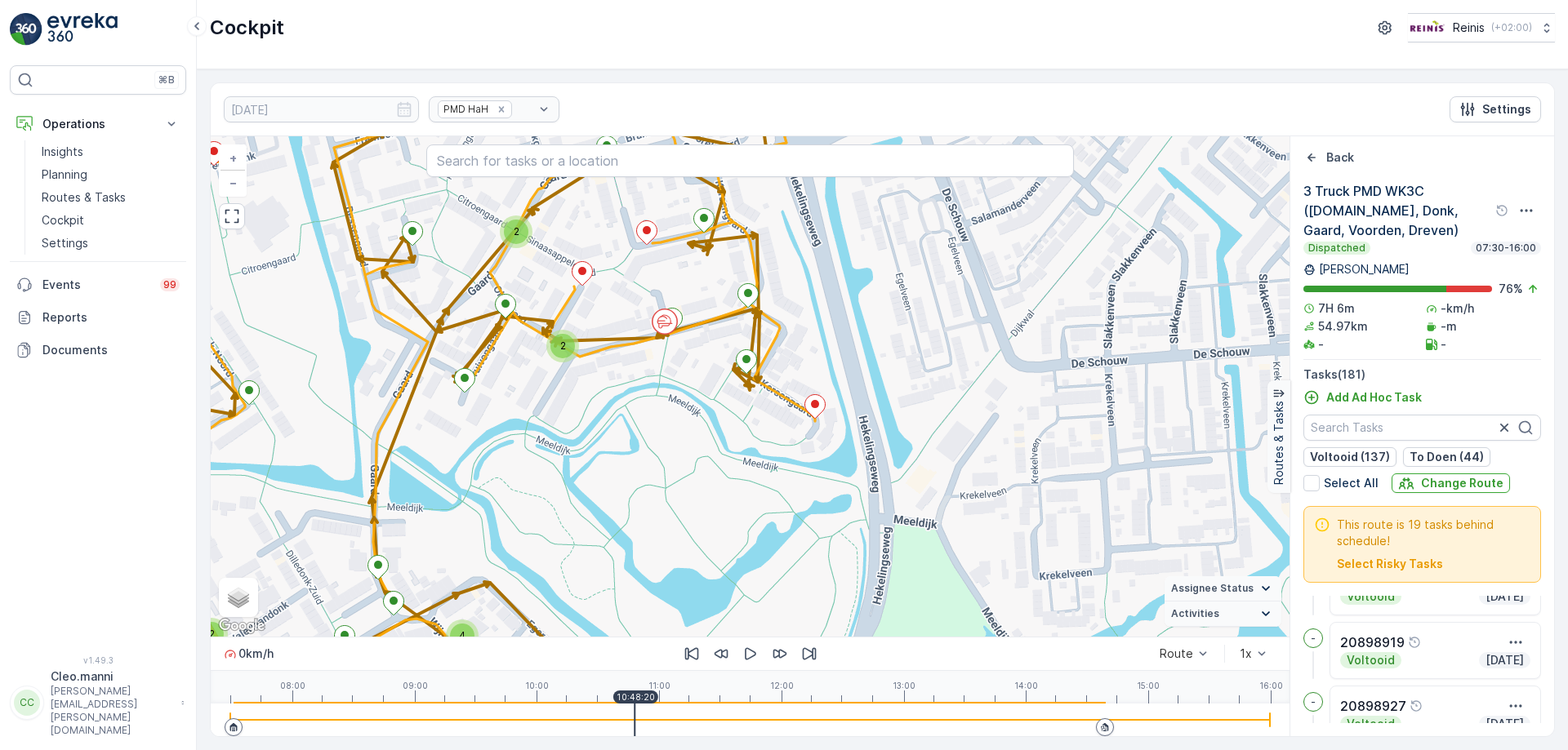
drag, startPoint x: 978, startPoint y: 705, endPoint x: 703, endPoint y: 669, distance: 277.3
click at [703, 669] on div "0 km/h Route 1x 08:00 09:00 10:00 11:00 12:00 13:00 14:00 15:00 16:00 10:48:20" at bounding box center [750, 687] width 1079 height 100
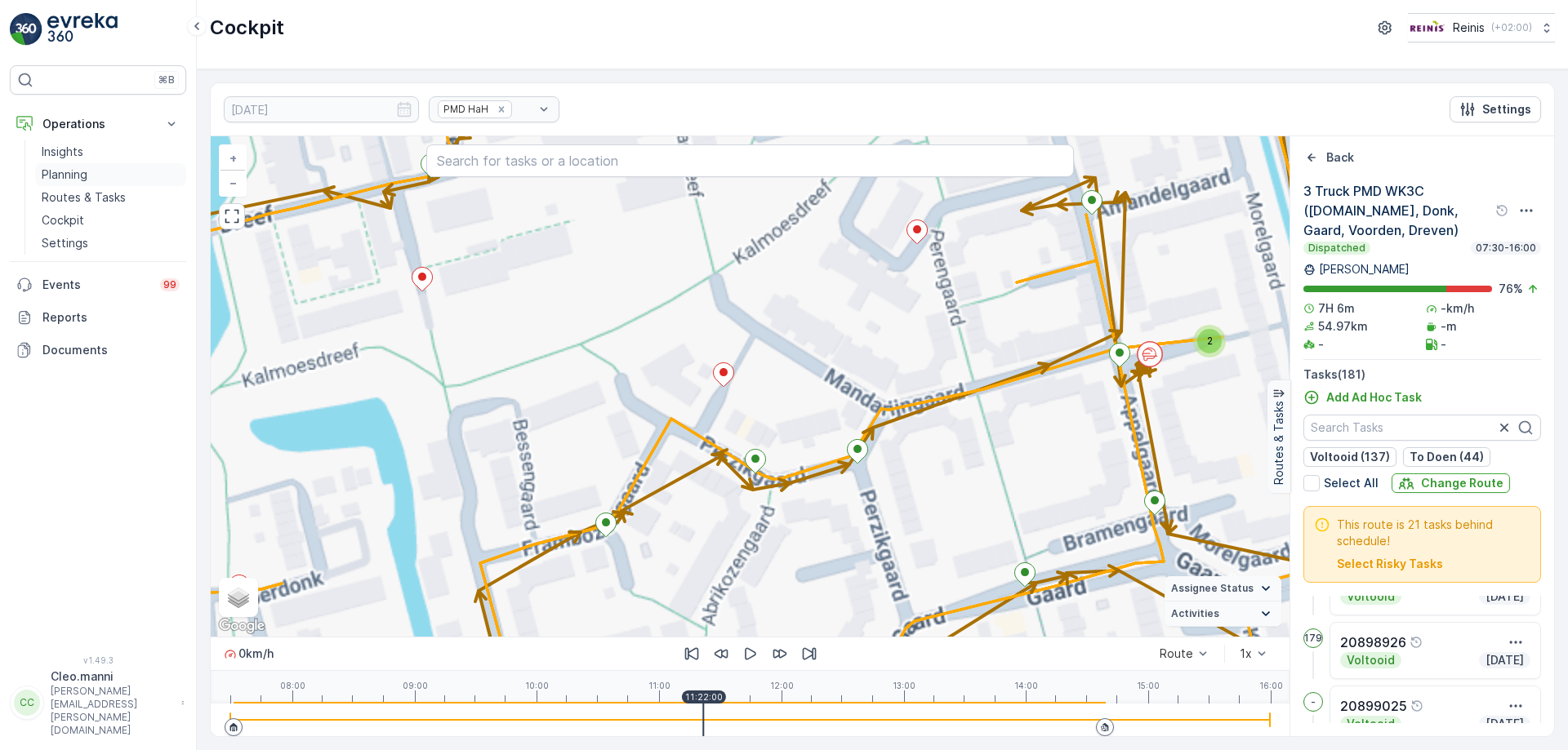
click at [73, 175] on p "Planning" at bounding box center [64, 174] width 46 height 16
